Goal: Find specific page/section: Find specific page/section

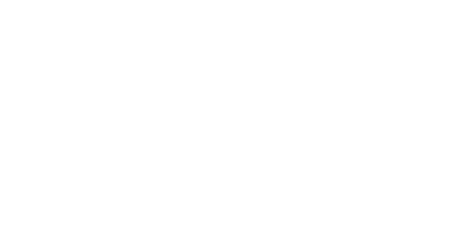
select select "Song"
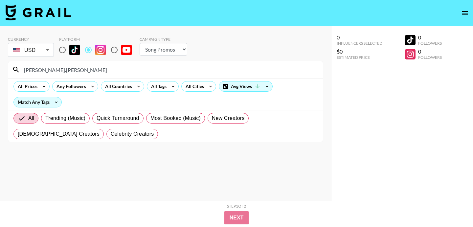
select select "Song"
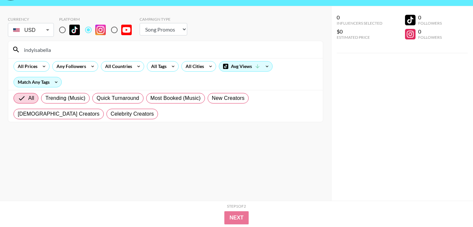
type input "indyisabella"
click at [60, 29] on input "radio" at bounding box center [63, 30] width 14 height 14
radio input "true"
click at [78, 49] on input "indyisabella" at bounding box center [169, 49] width 299 height 11
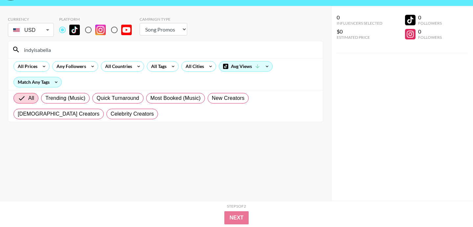
click at [94, 43] on div "indyisabella" at bounding box center [165, 49] width 315 height 17
click at [93, 55] on div "indyisabella" at bounding box center [165, 49] width 315 height 17
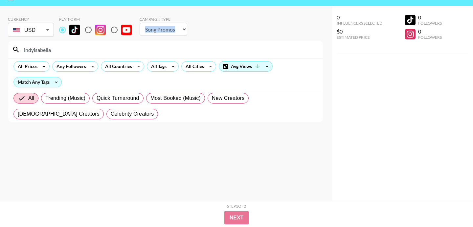
click at [93, 55] on div "indyisabella" at bounding box center [165, 49] width 315 height 17
click at [95, 52] on input "indyisabella" at bounding box center [169, 49] width 299 height 11
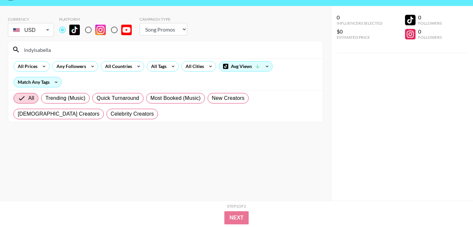
paste input "i"
type input "indyiisabella"
click at [89, 34] on input "radio" at bounding box center [88, 30] width 14 height 14
radio input "true"
click at [96, 53] on input "indyiisabella" at bounding box center [169, 49] width 299 height 11
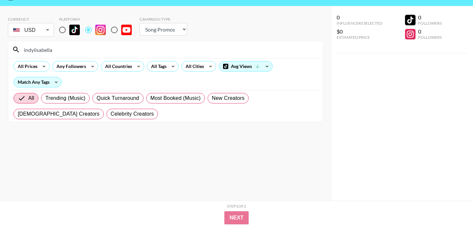
click at [96, 53] on input "indyiisabella" at bounding box center [169, 49] width 299 height 11
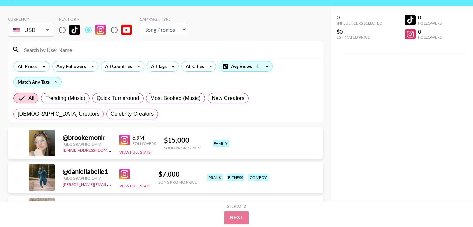
click at [162, 54] on input at bounding box center [169, 49] width 299 height 11
paste input "morganbeaudouxx"
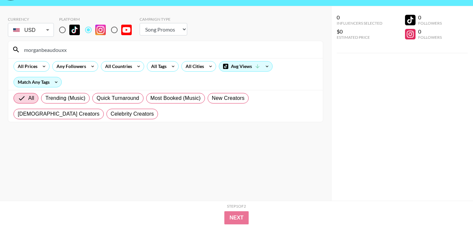
type input "morganbeaudouxx"
click at [60, 29] on input "radio" at bounding box center [63, 30] width 14 height 14
radio input "true"
click at [83, 53] on input "morganbeaudouxx" at bounding box center [169, 49] width 299 height 11
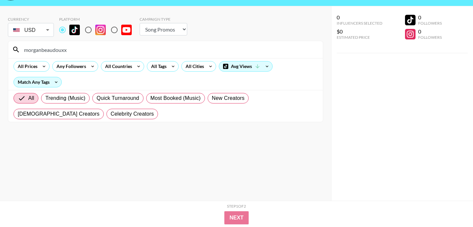
click at [83, 53] on input "morganbeaudouxx" at bounding box center [169, 49] width 299 height 11
paste input "egandegroott"
type input "megandegroott"
